Goal: Task Accomplishment & Management: Complete application form

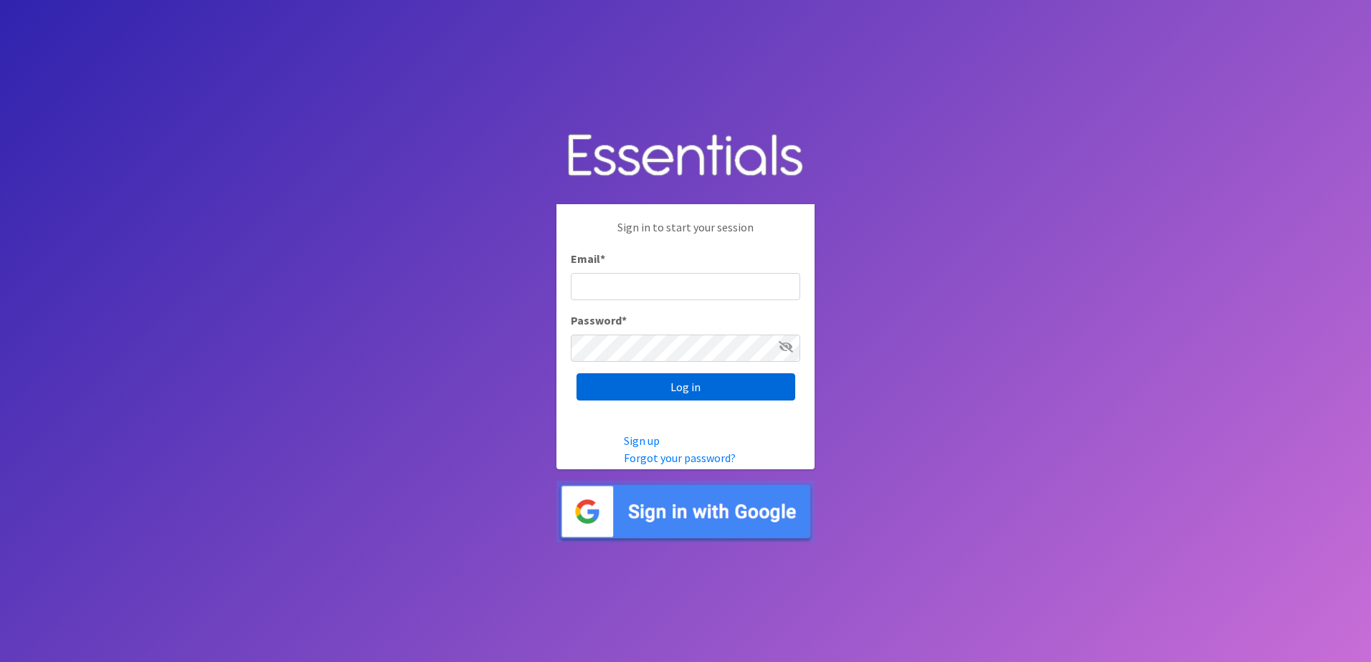
type input "[EMAIL_ADDRESS][DOMAIN_NAME][US_STATE]"
click at [667, 381] on input "Log in" at bounding box center [685, 386] width 219 height 27
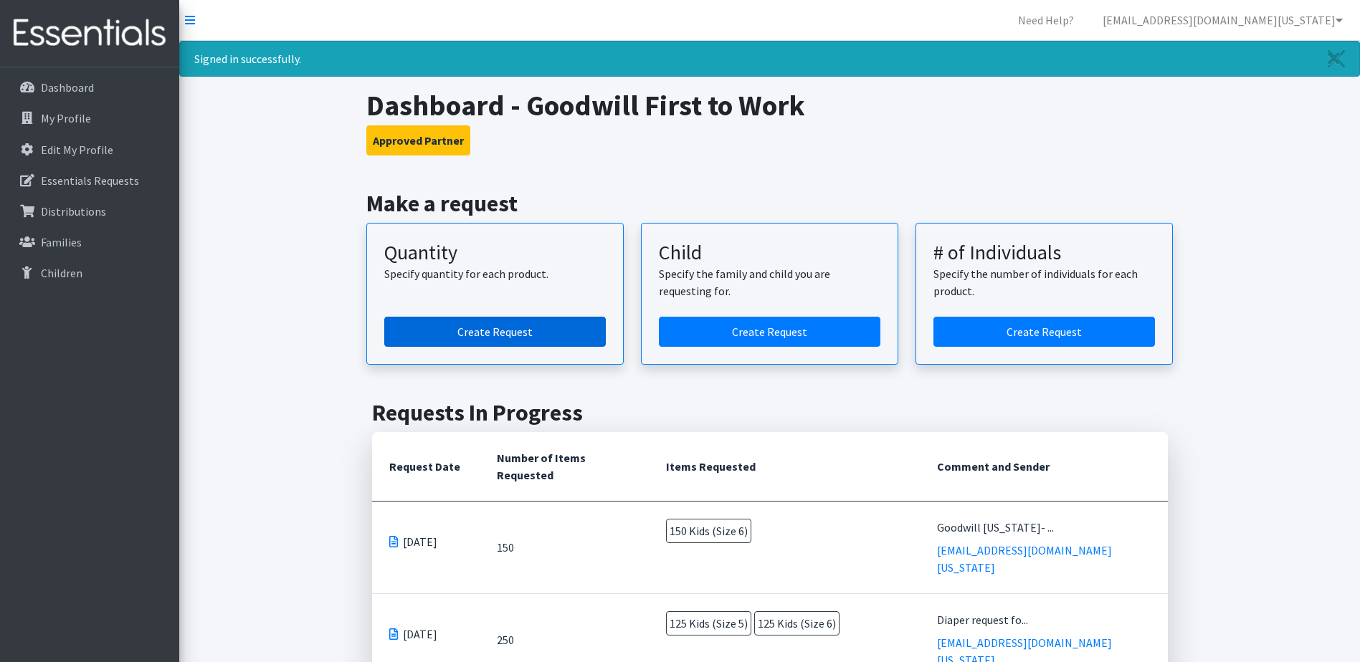
click at [516, 333] on link "Create Request" at bounding box center [495, 332] width 222 height 30
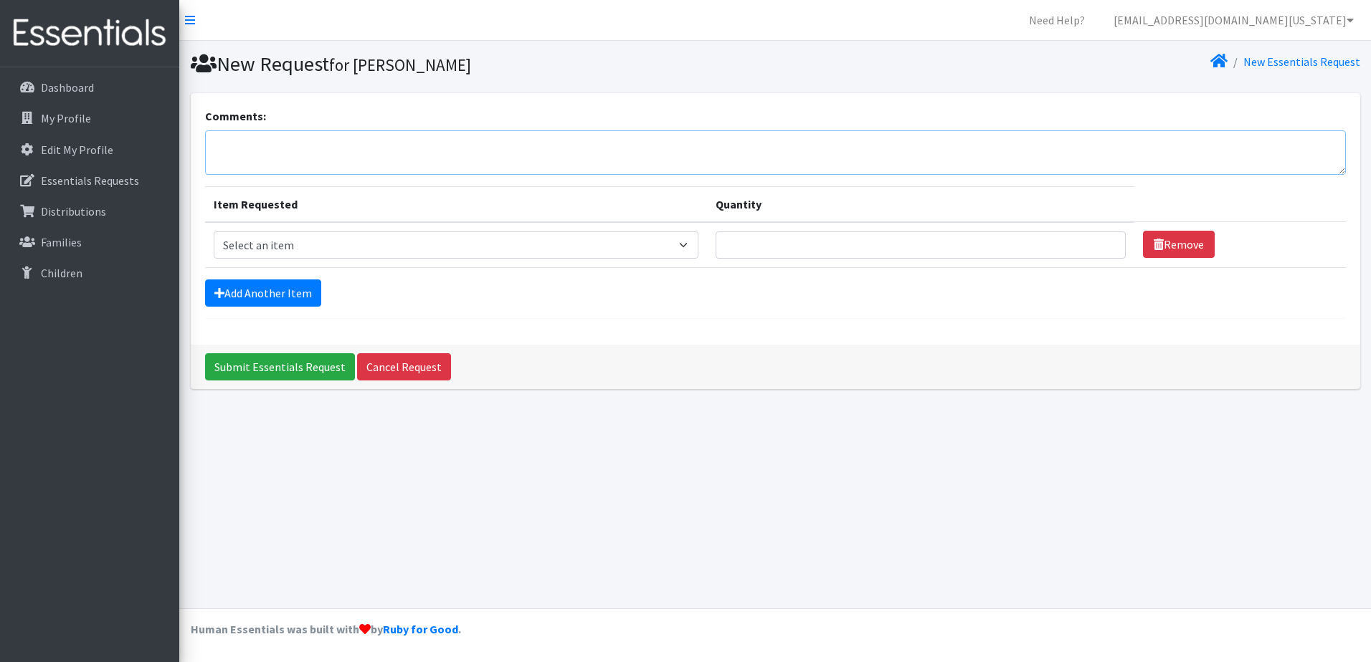
click at [426, 142] on textarea "Comments:" at bounding box center [775, 152] width 1141 height 44
type textarea "g"
type textarea "Goodwill Hawaii- Oahu"
click at [688, 239] on select "Select an item Kids (Newborn) Kids (Preemie)** Limited Kids (Size 1) Kids (Size…" at bounding box center [456, 245] width 485 height 27
select select "1832"
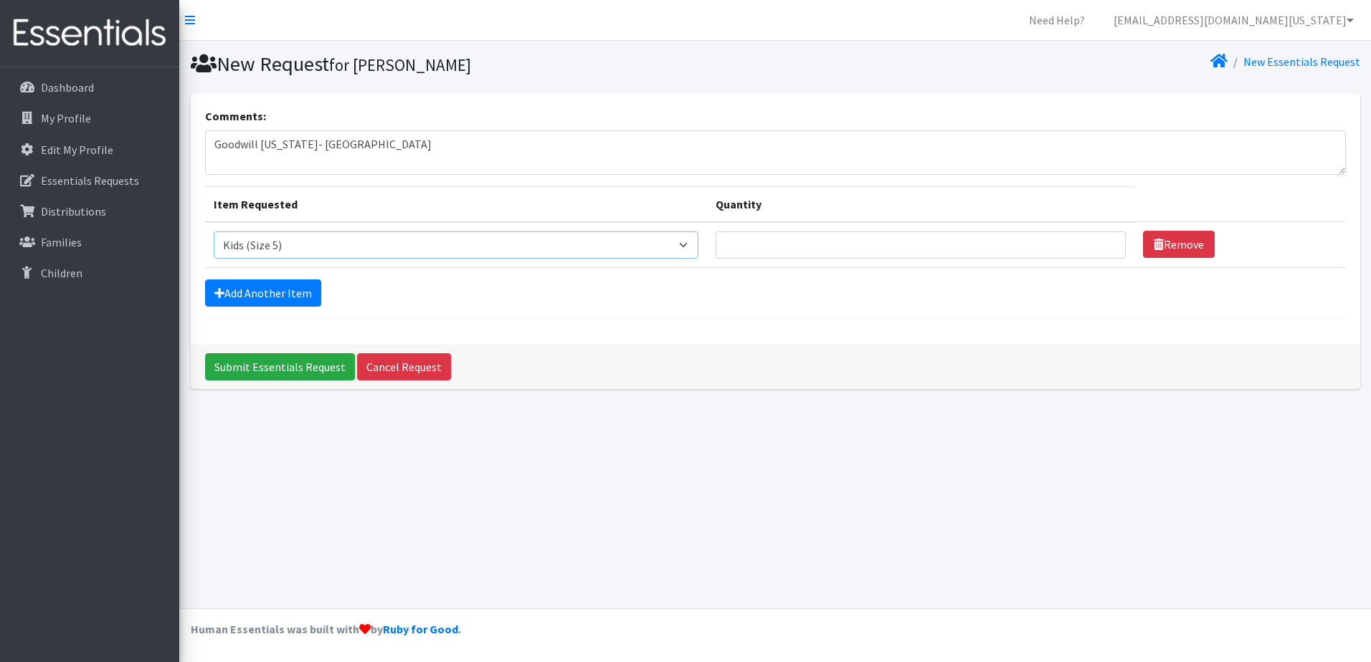
click at [214, 232] on select "Select an item Kids (Newborn) Kids (Preemie)** Limited Kids (Size 1) Kids (Size…" at bounding box center [456, 245] width 485 height 27
click at [880, 242] on input "Quantity" at bounding box center [920, 245] width 410 height 27
type input "50"
click at [263, 287] on link "Add Another Item" at bounding box center [263, 293] width 116 height 27
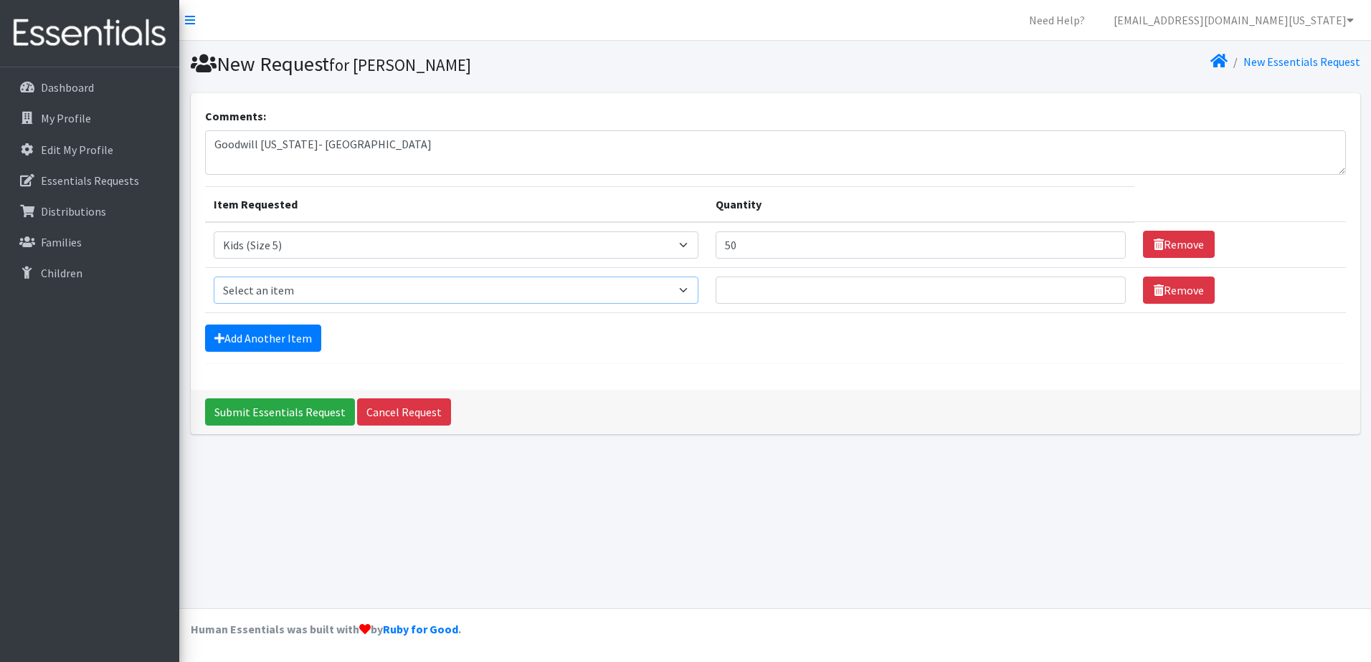
click at [282, 299] on select "Select an item Kids (Newborn) Kids (Preemie)** Limited Kids (Size 1) Kids (Size…" at bounding box center [456, 290] width 485 height 27
select select "1834"
click at [214, 277] on select "Select an item Kids (Newborn) Kids (Preemie)** Limited Kids (Size 1) Kids (Size…" at bounding box center [456, 290] width 485 height 27
click at [838, 289] on input "Quantity" at bounding box center [920, 290] width 410 height 27
drag, startPoint x: 786, startPoint y: 244, endPoint x: 705, endPoint y: 246, distance: 81.7
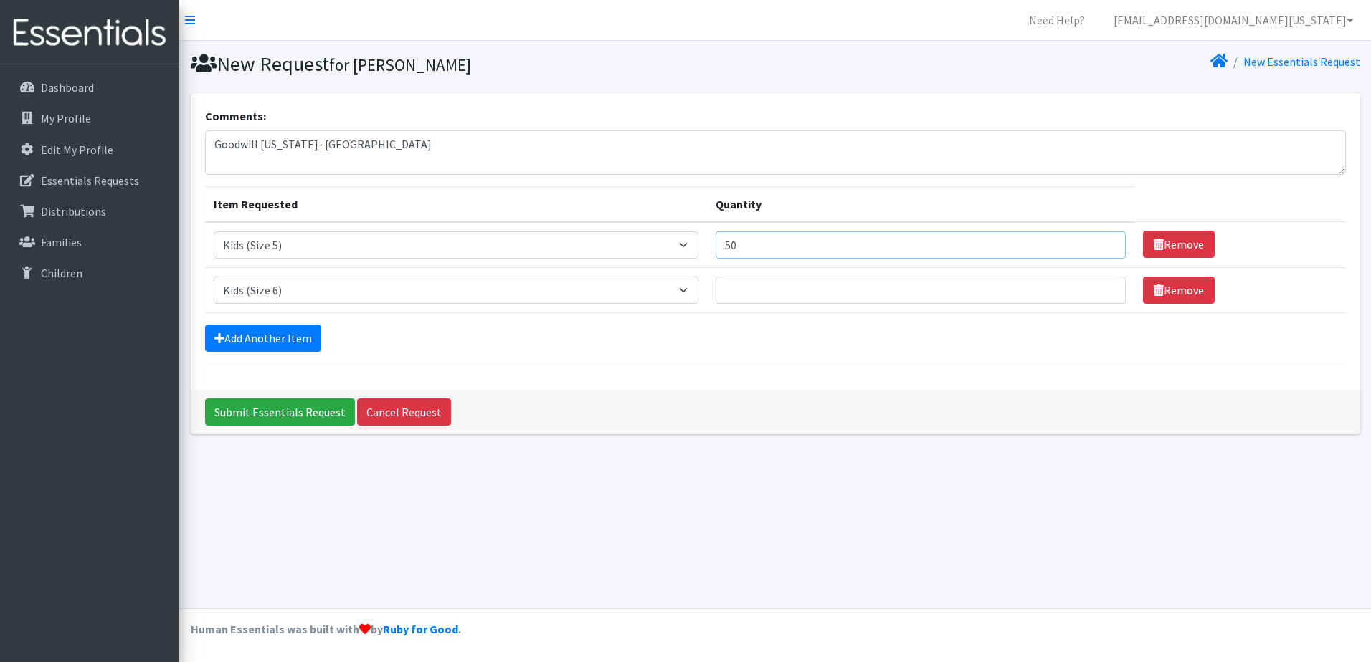
click at [706, 246] on tr "Item Requested Select an item Kids (Newborn) Kids (Preemie)** Limited Kids (Siz…" at bounding box center [775, 245] width 1141 height 46
type input "100"
click at [763, 292] on input "Quantity" at bounding box center [920, 290] width 410 height 27
type input "100"
click at [775, 342] on div "Add Another Item" at bounding box center [775, 338] width 1141 height 27
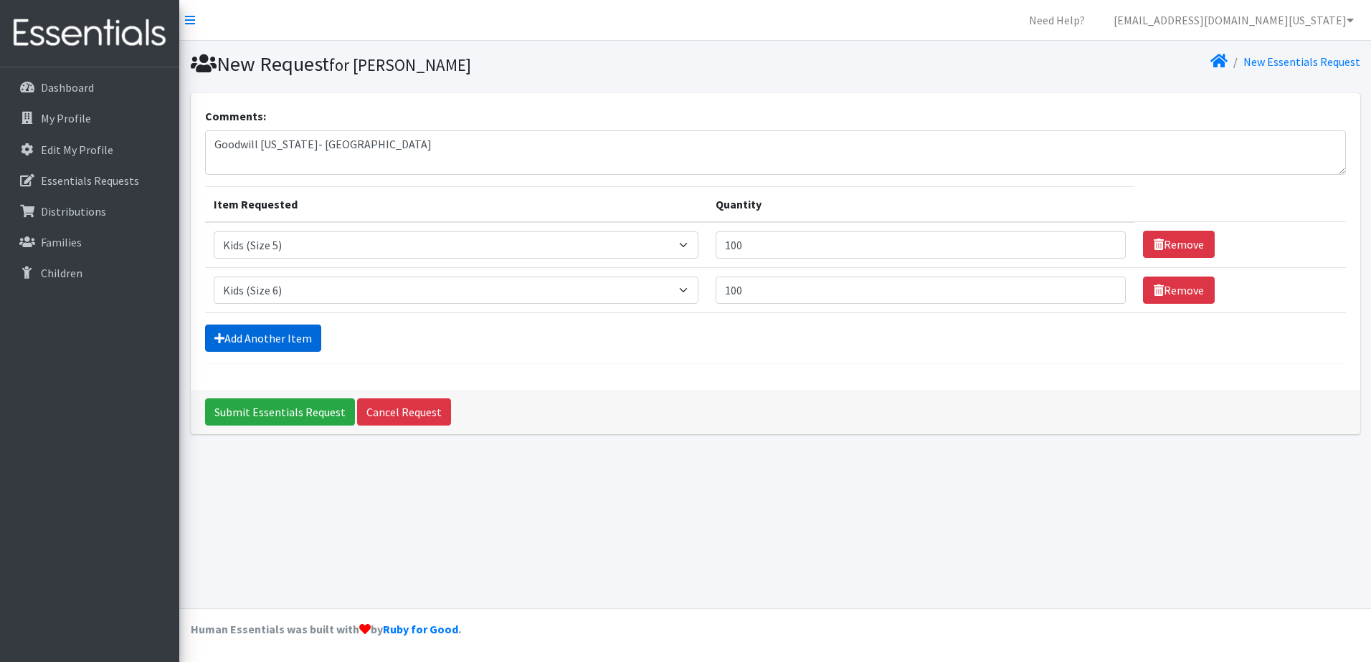
click at [274, 340] on link "Add Another Item" at bounding box center [263, 338] width 116 height 27
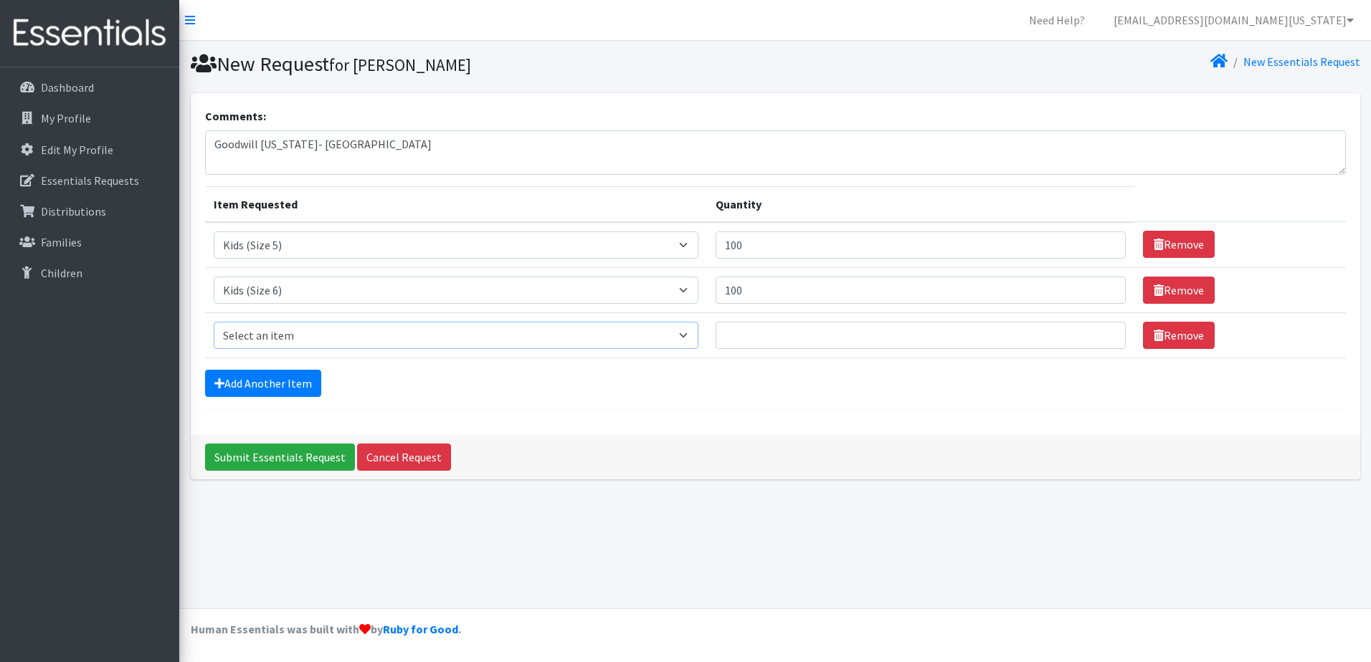
click at [282, 341] on select "Select an item Kids (Newborn) Kids (Preemie)** Limited Kids (Size 1) Kids (Size…" at bounding box center [456, 335] width 485 height 27
select select "1828"
click at [214, 322] on select "Select an item Kids (Newborn) Kids (Preemie)** Limited Kids (Size 1) Kids (Size…" at bounding box center [456, 335] width 485 height 27
click at [780, 335] on input "Quantity" at bounding box center [920, 335] width 410 height 27
type input "100"
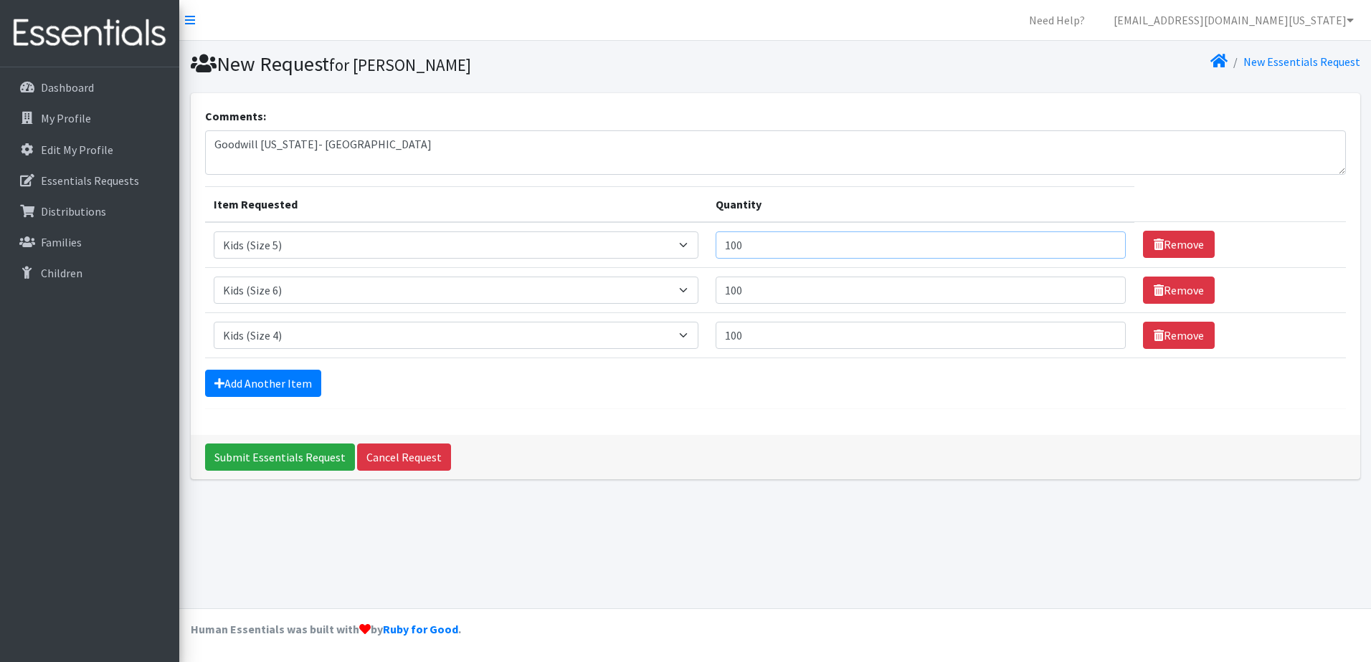
drag, startPoint x: 780, startPoint y: 244, endPoint x: 710, endPoint y: 246, distance: 70.3
click at [718, 247] on td "Quantity 100" at bounding box center [920, 245] width 427 height 46
type input "200"
click at [773, 386] on div "Add Another Item" at bounding box center [775, 383] width 1141 height 27
click at [272, 460] on input "Submit Essentials Request" at bounding box center [280, 457] width 150 height 27
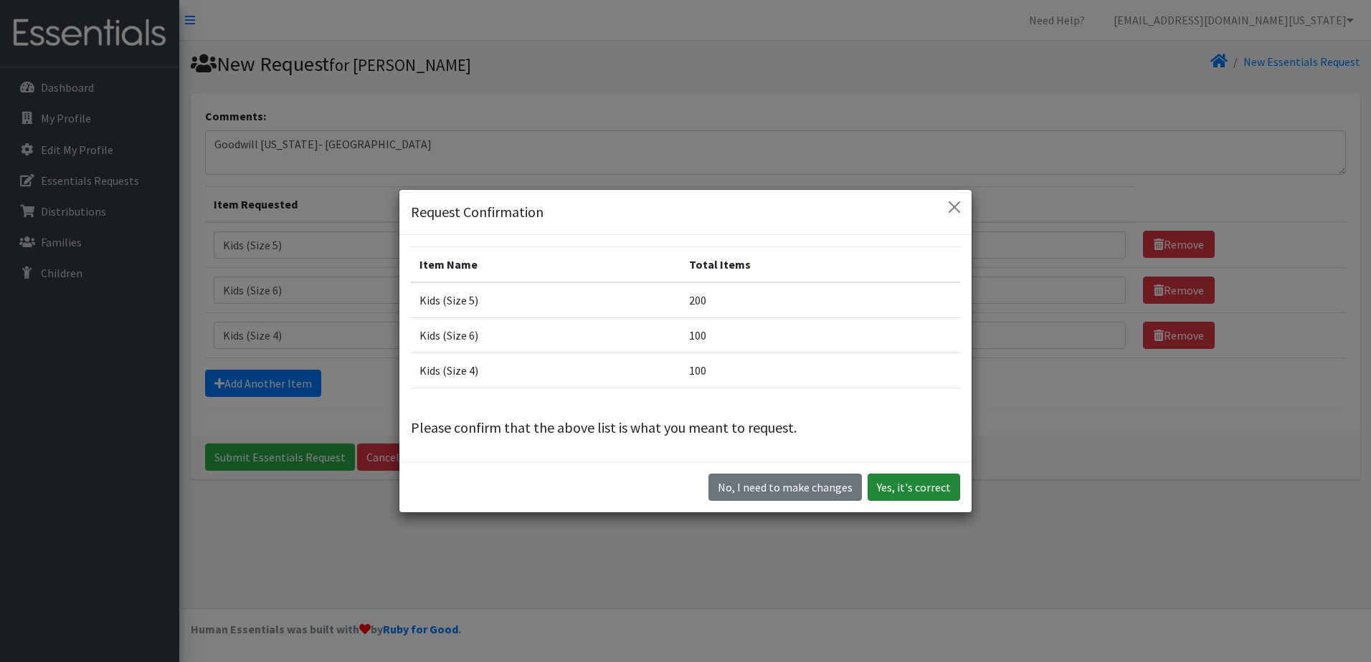
click at [925, 488] on button "Yes, it's correct" at bounding box center [913, 487] width 92 height 27
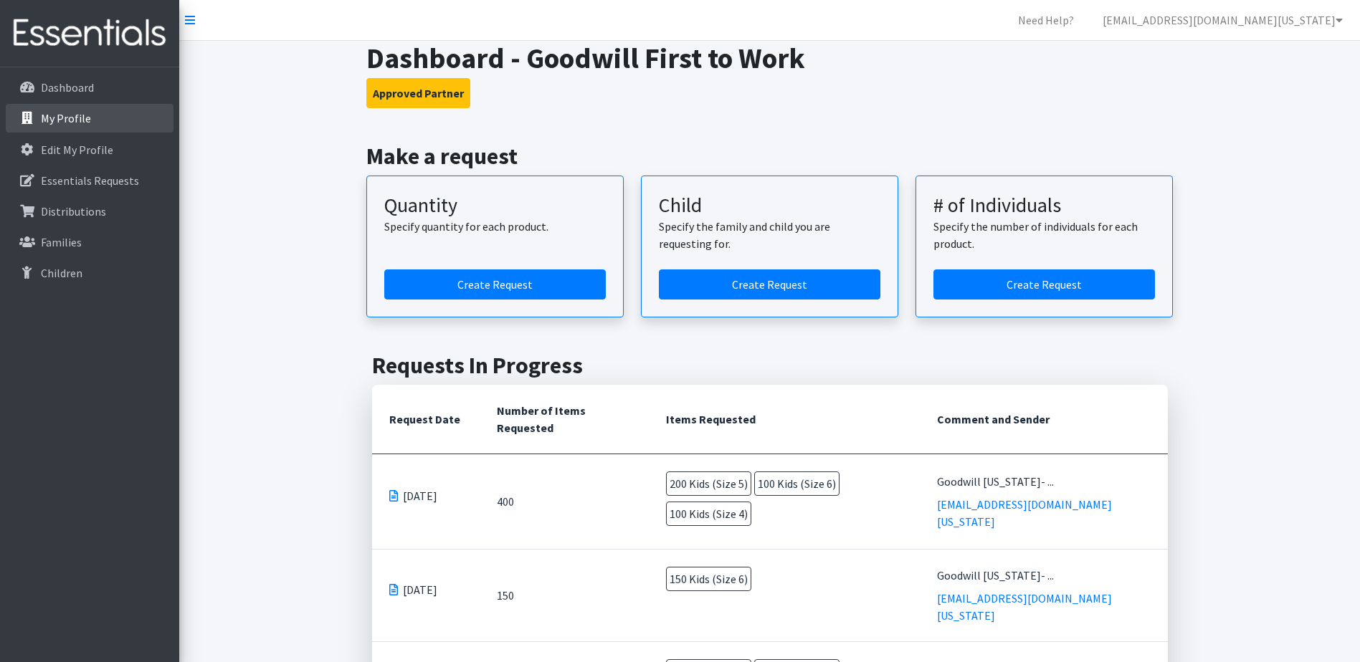
click at [75, 125] on p "My Profile" at bounding box center [66, 118] width 50 height 14
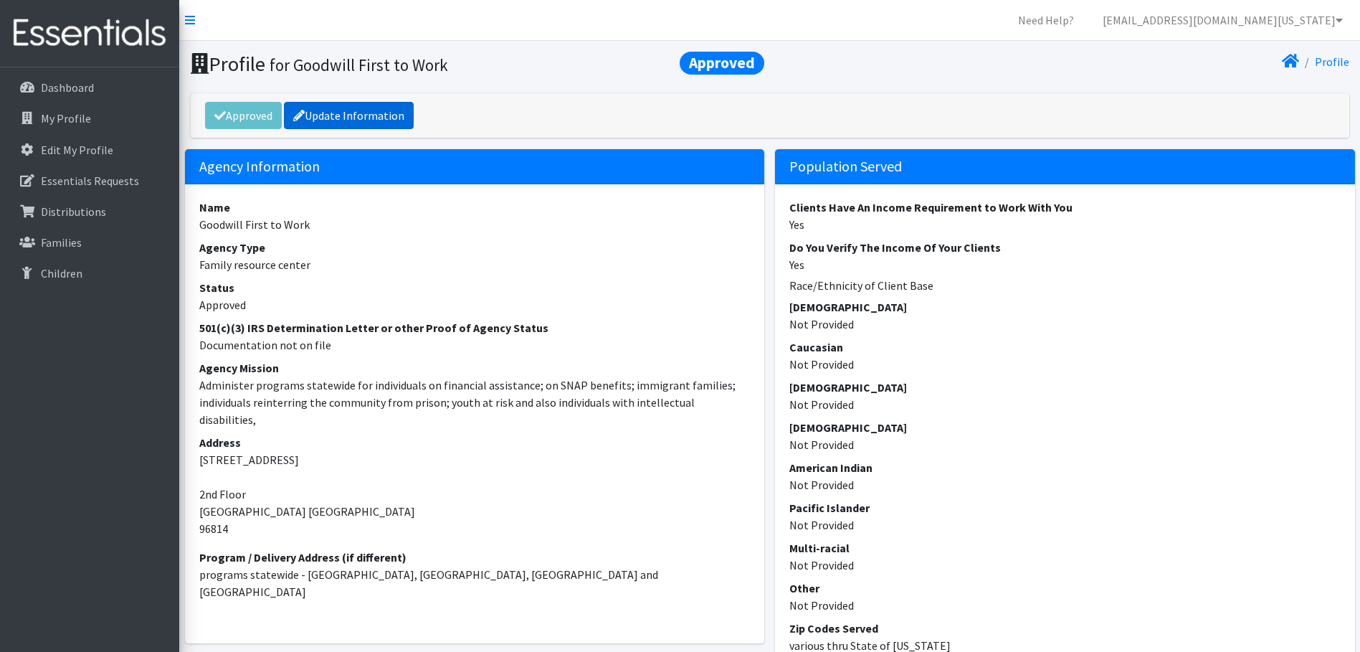
click at [350, 109] on link "Update Information" at bounding box center [349, 115] width 130 height 27
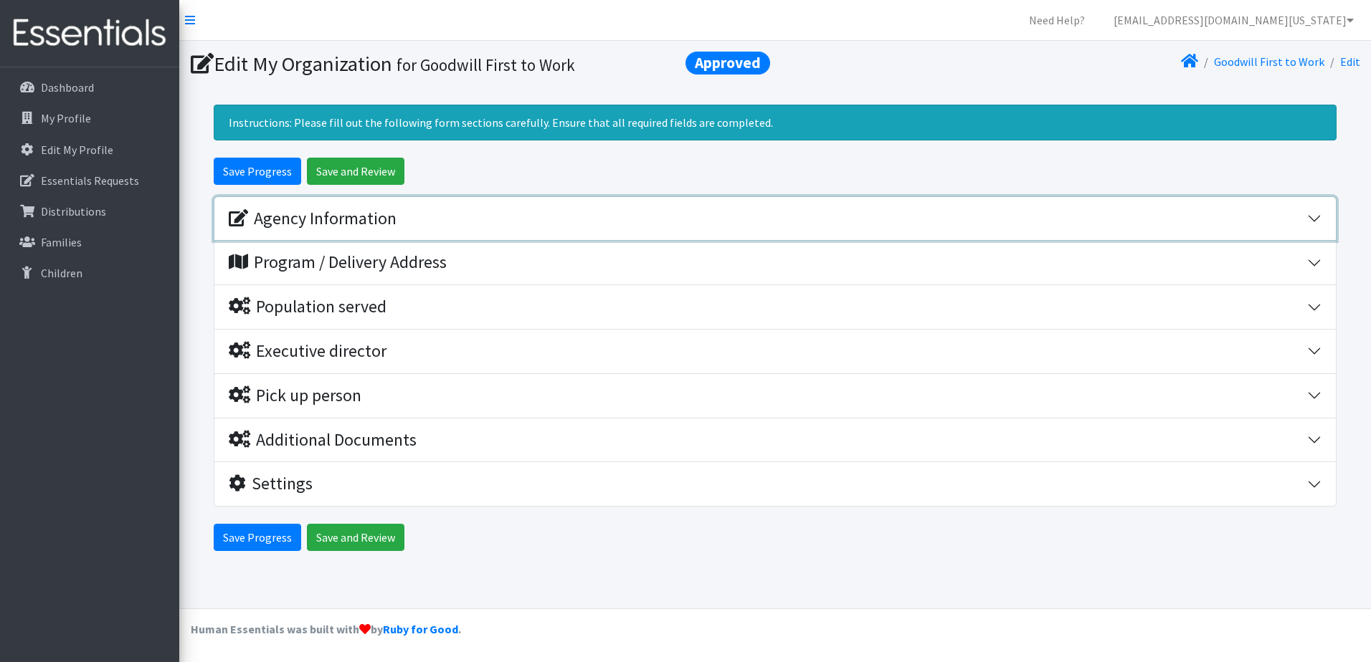
click at [410, 220] on div "Agency Information" at bounding box center [768, 219] width 1078 height 21
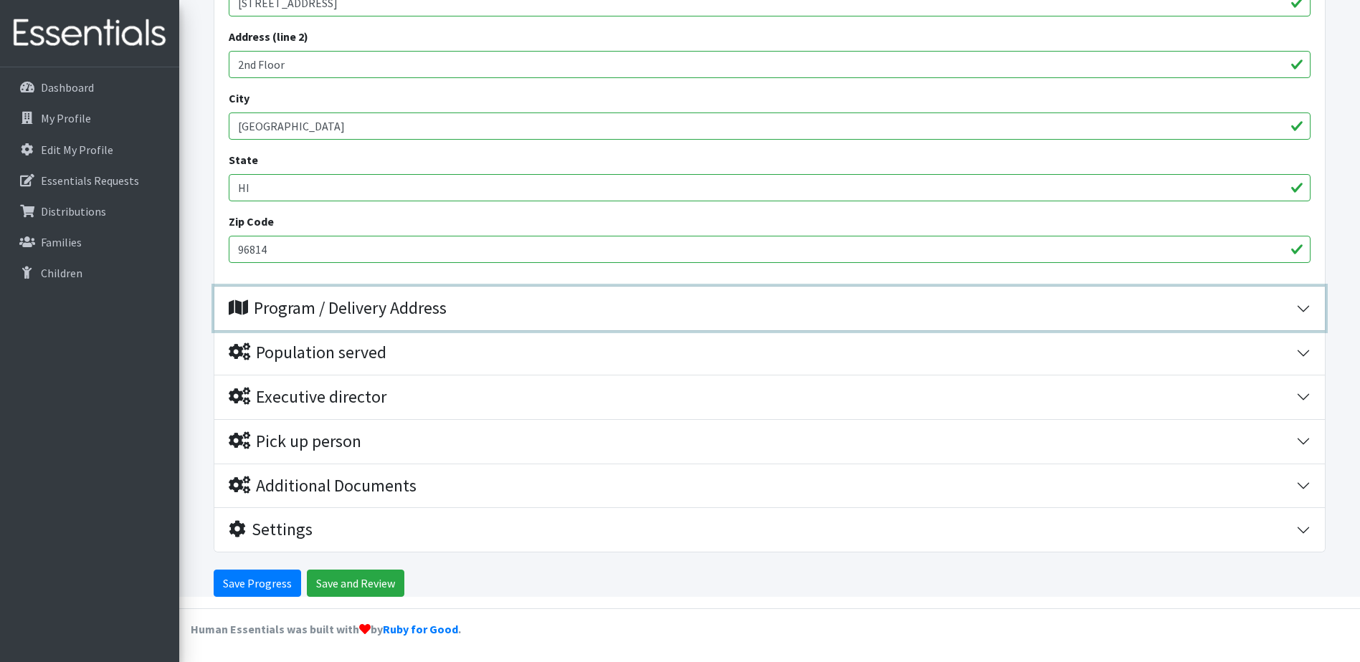
click at [461, 299] on div "Program / Delivery Address" at bounding box center [762, 308] width 1067 height 21
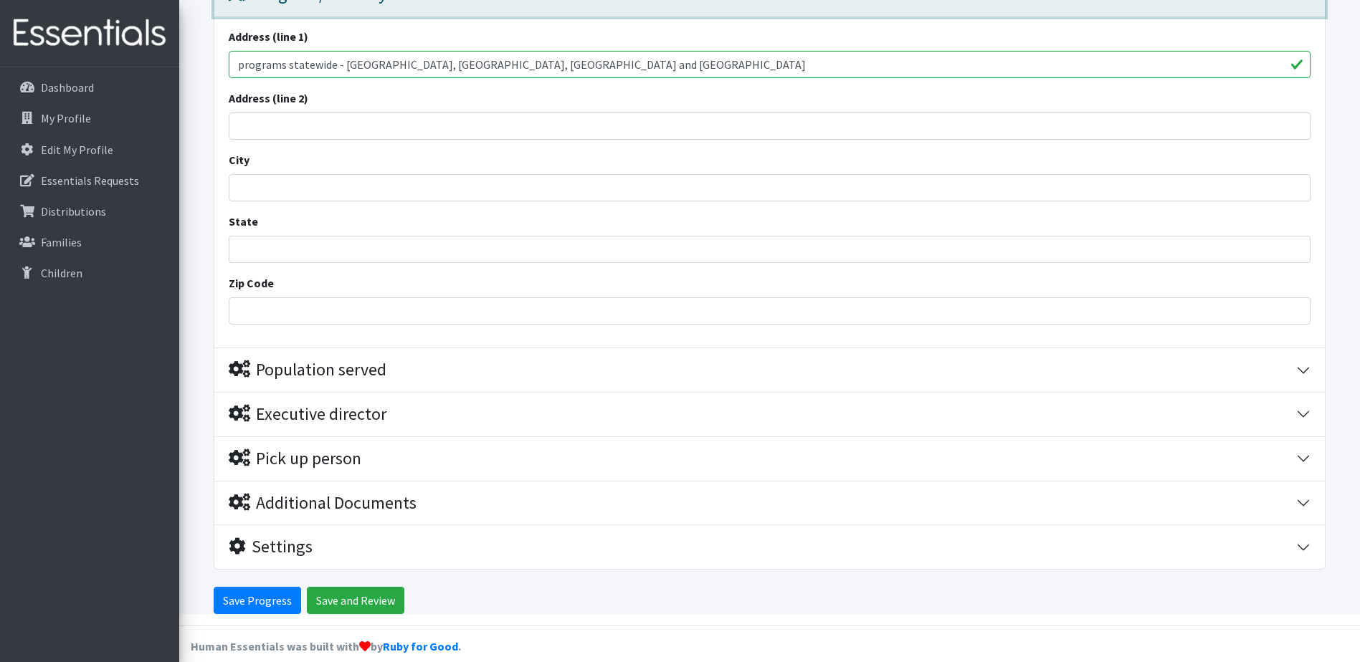
scroll to position [880, 0]
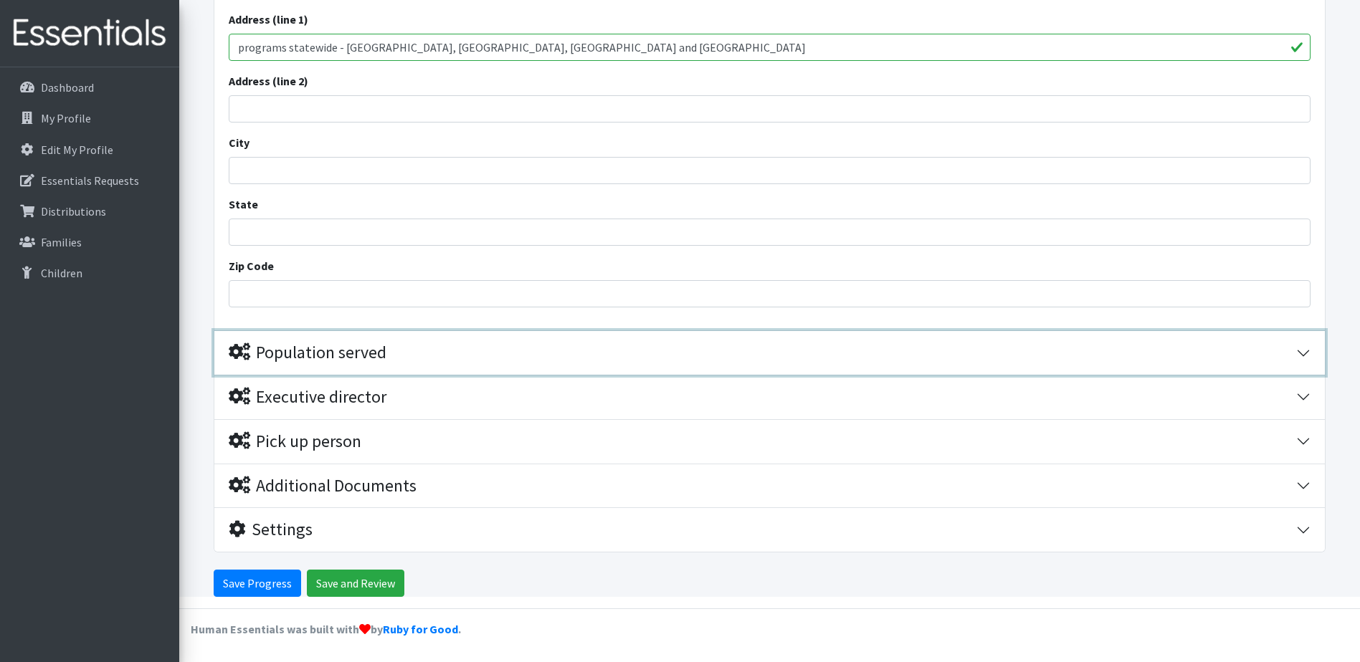
click at [358, 352] on div "Population served" at bounding box center [308, 353] width 158 height 21
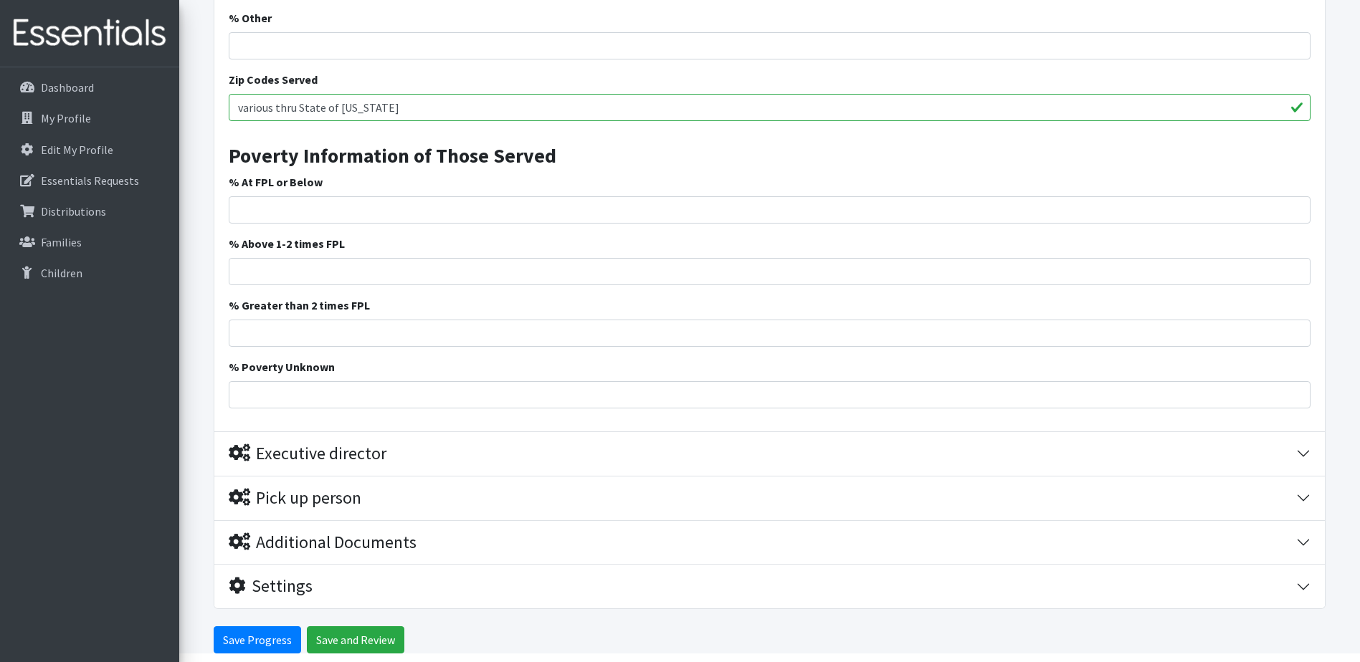
scroll to position [1956, 0]
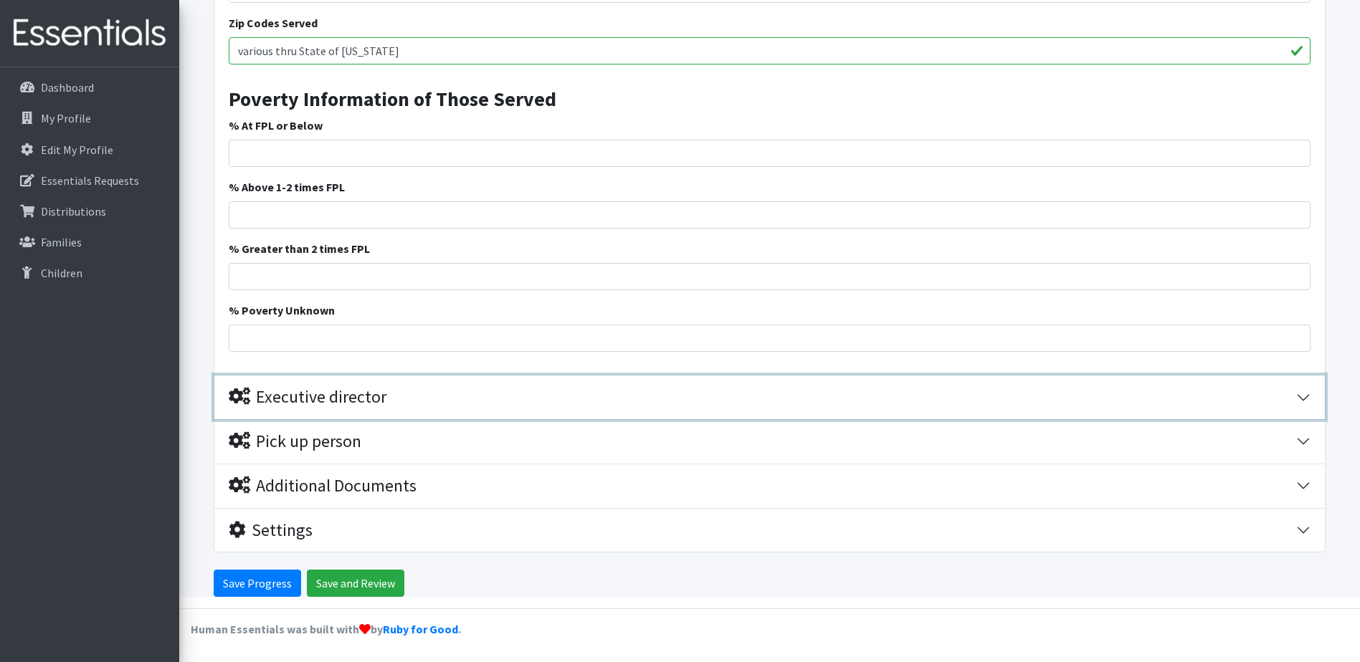
click at [357, 389] on div "Executive director" at bounding box center [308, 397] width 158 height 21
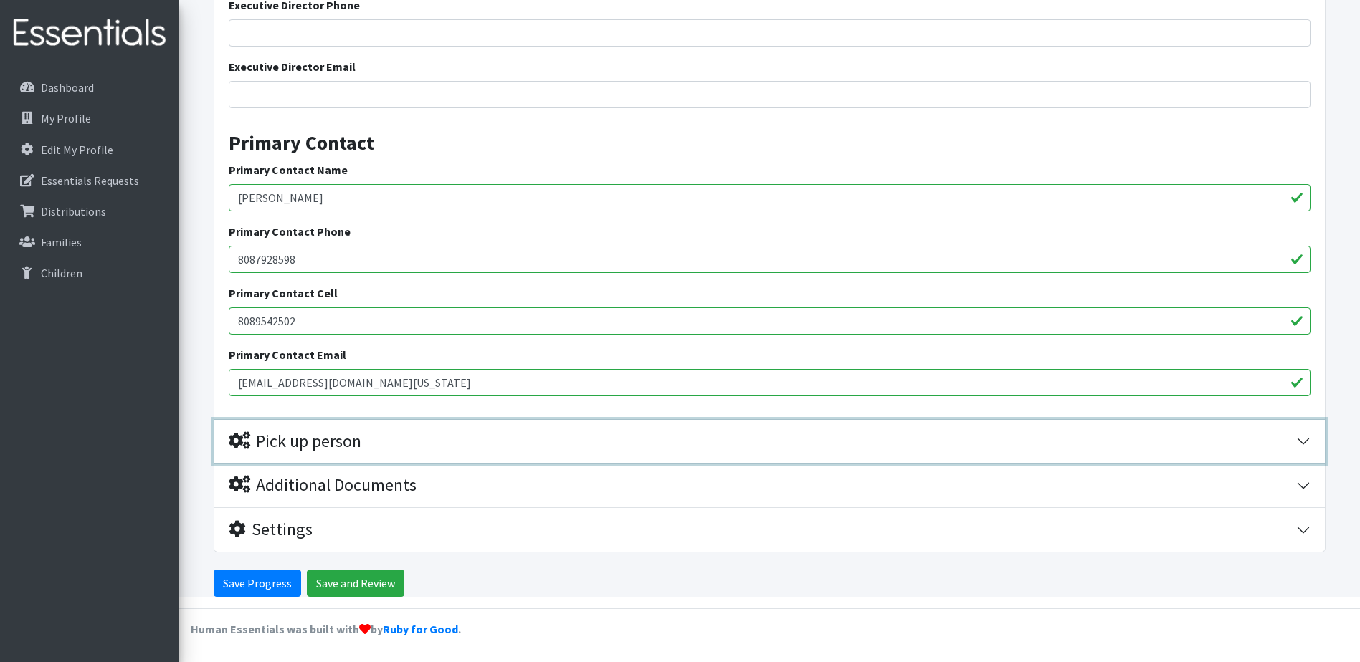
click at [339, 443] on div "Pick up person" at bounding box center [295, 442] width 133 height 21
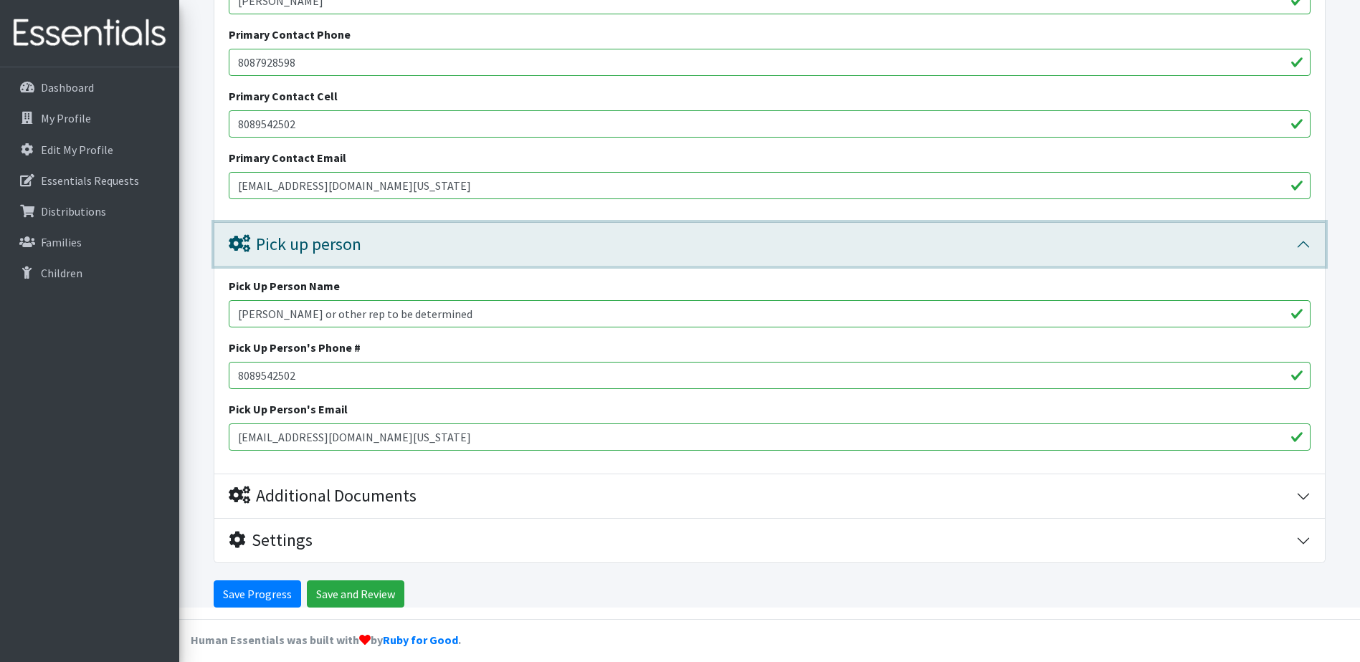
scroll to position [2660, 0]
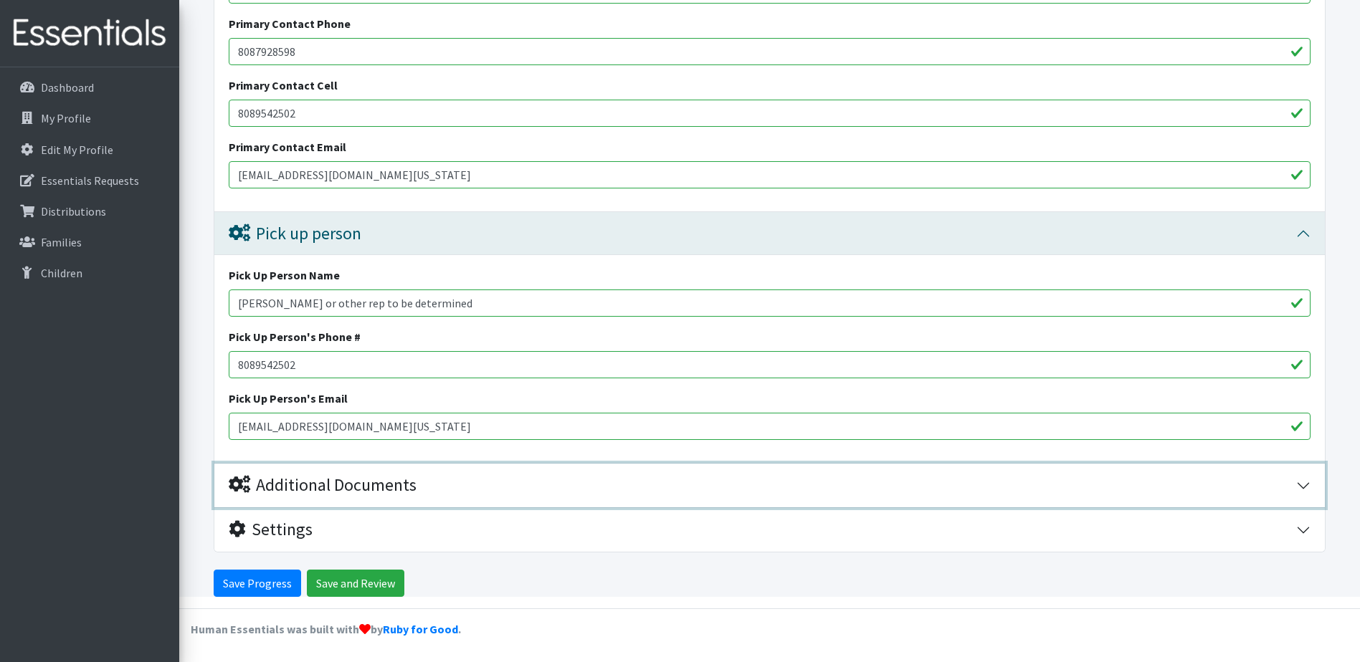
click at [391, 493] on div "Additional Documents" at bounding box center [323, 485] width 188 height 21
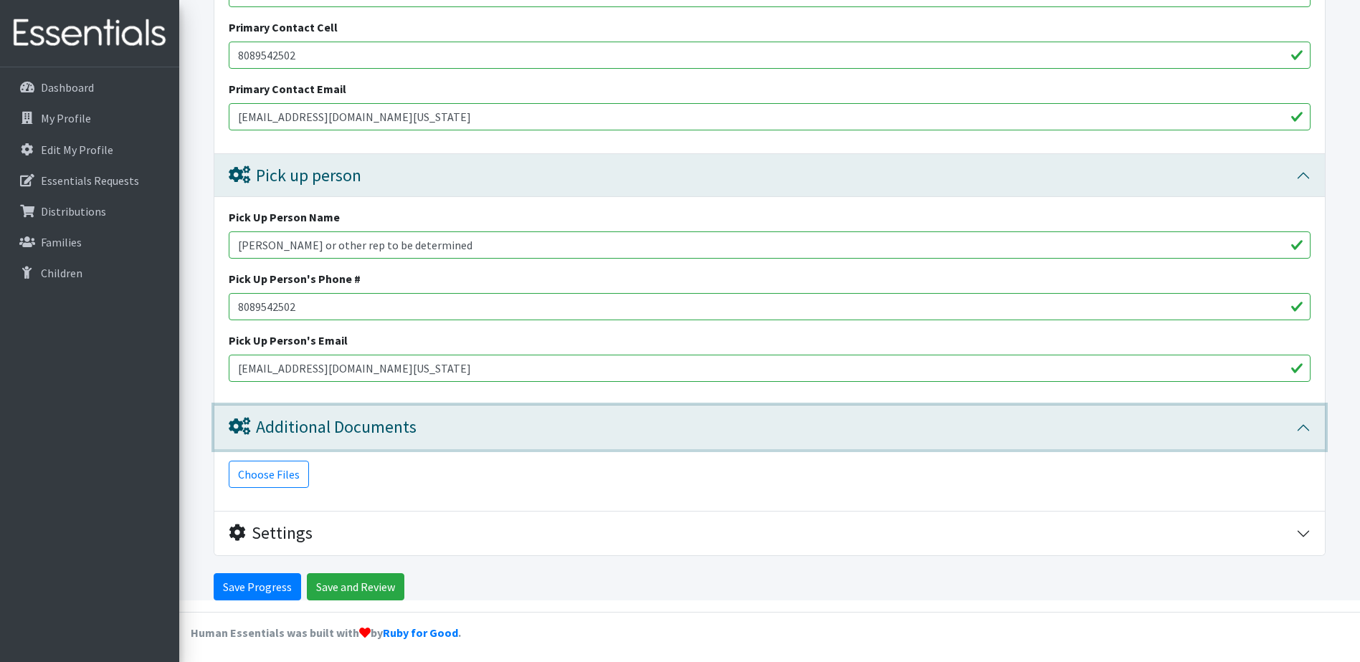
scroll to position [2722, 0]
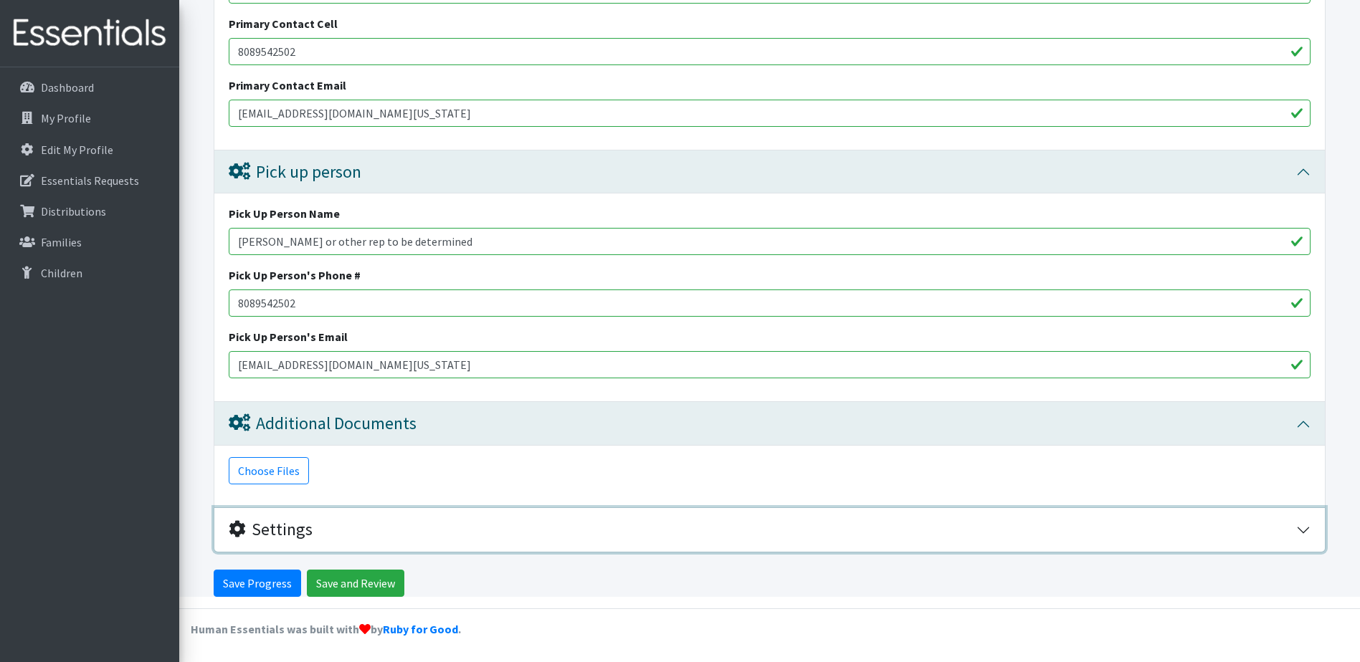
click at [272, 525] on div "Settings" at bounding box center [271, 530] width 84 height 21
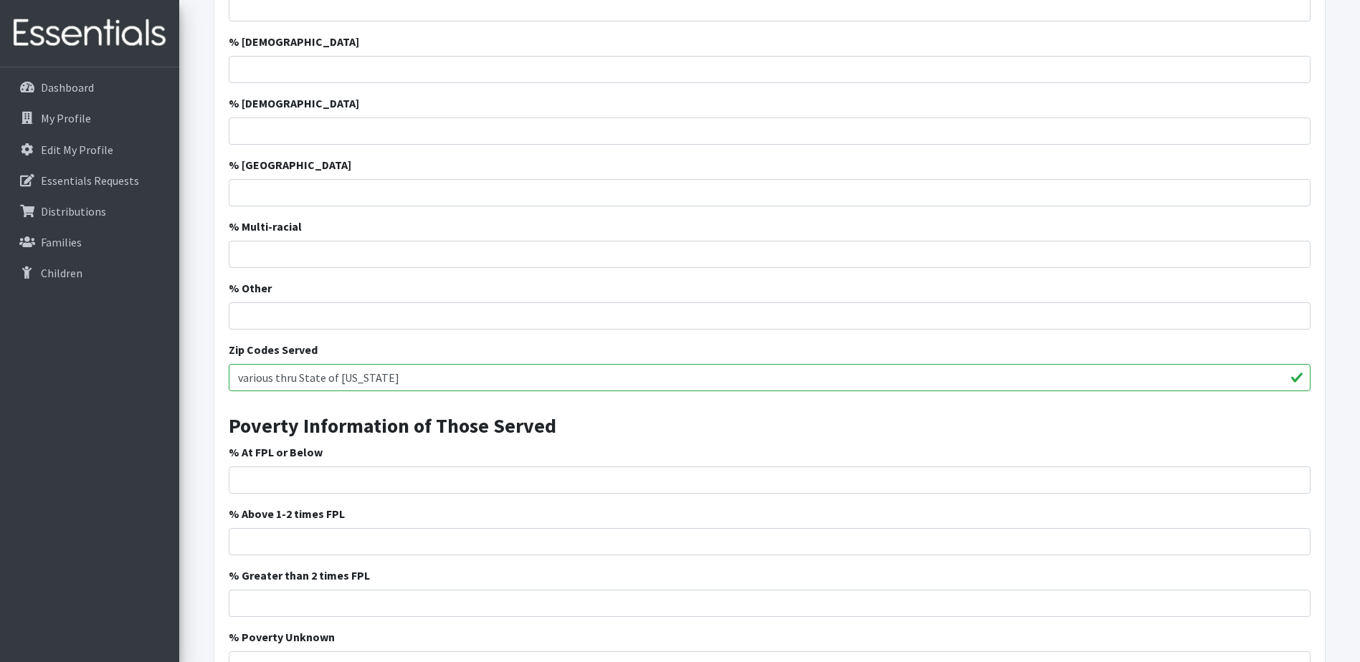
scroll to position [0, 0]
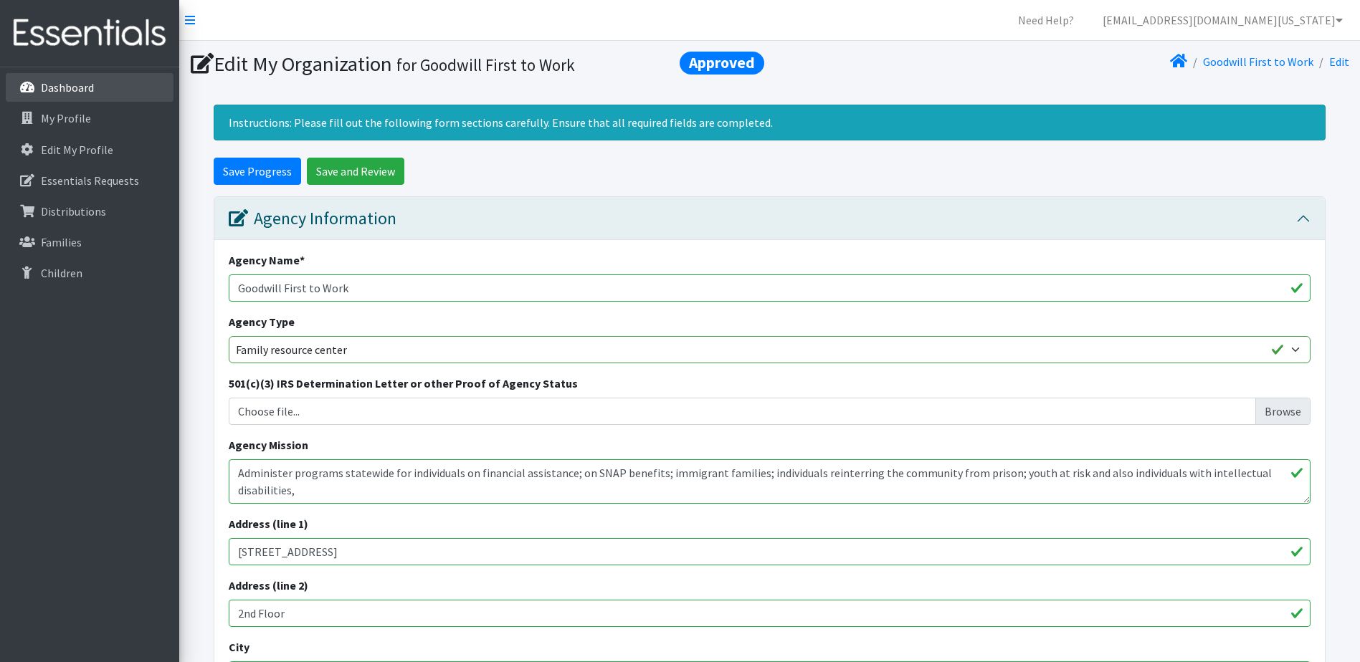
click at [70, 90] on p "Dashboard" at bounding box center [67, 87] width 53 height 14
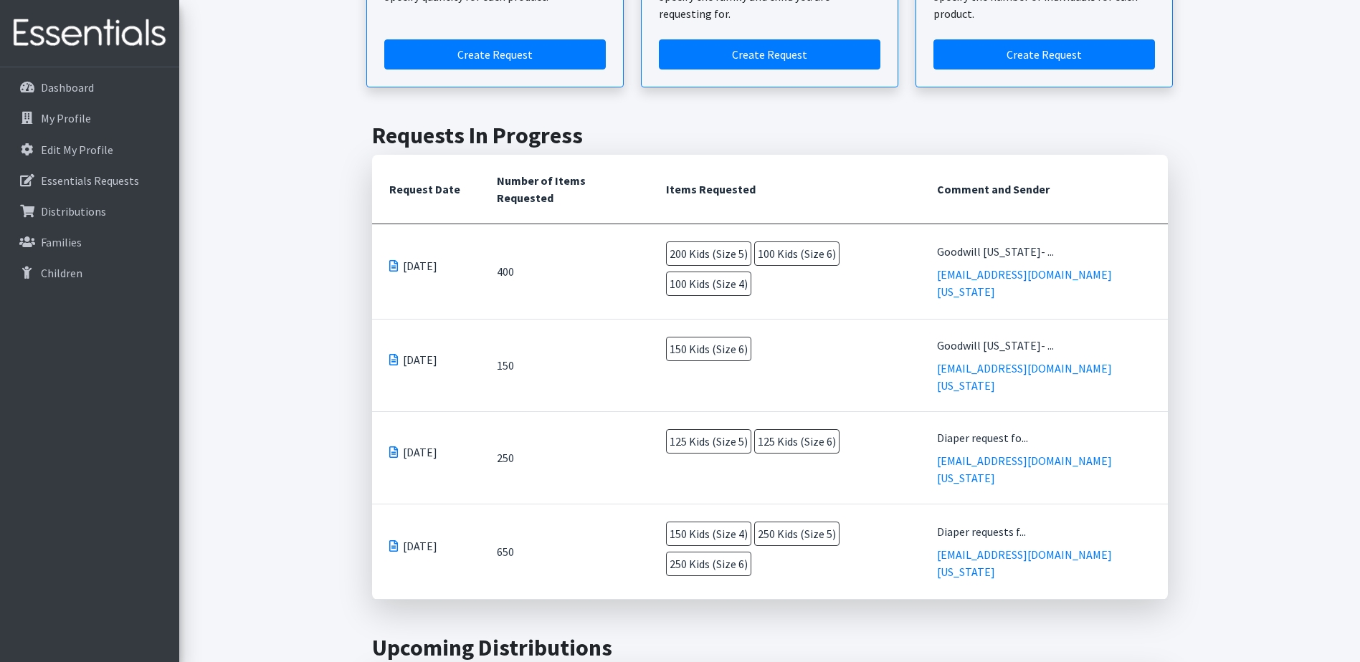
scroll to position [72, 0]
